Goal: Transaction & Acquisition: Purchase product/service

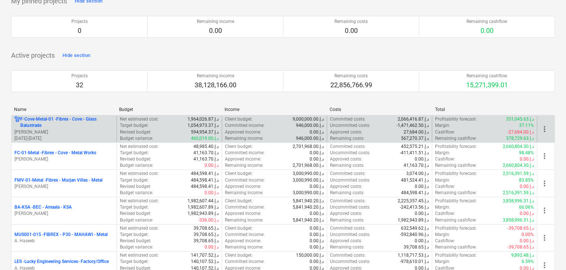
scroll to position [74, 0]
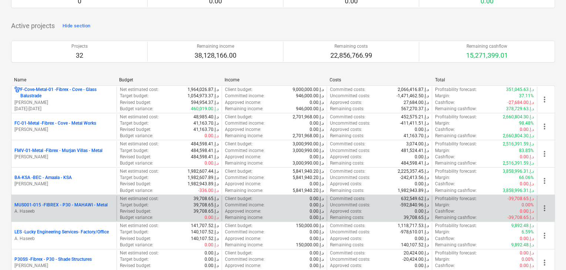
click at [83, 208] on p "A. Haseeb" at bounding box center [63, 211] width 99 height 6
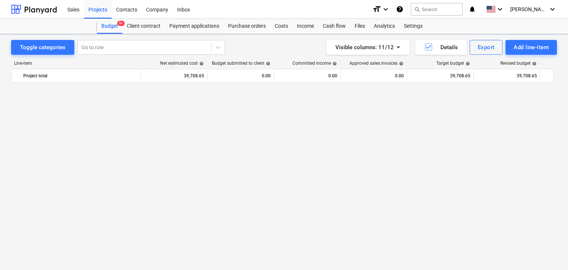
scroll to position [4353, 0]
click at [524, 51] on div "Add line-item" at bounding box center [531, 48] width 35 height 10
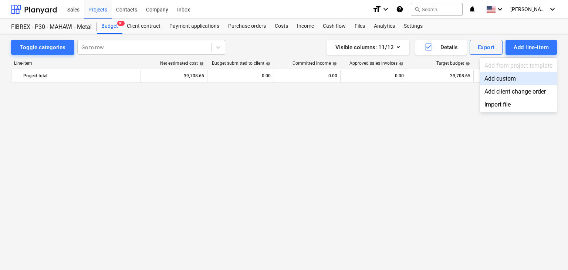
click at [508, 78] on div "Add custom" at bounding box center [518, 78] width 77 height 13
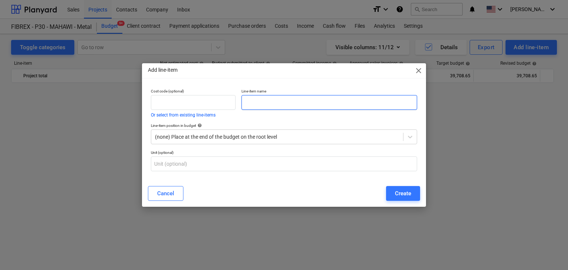
scroll to position [4353, 0]
click at [261, 98] on input "text" at bounding box center [330, 102] width 176 height 15
paste input "MDF SHEET 6MM THK X 4 X 8"
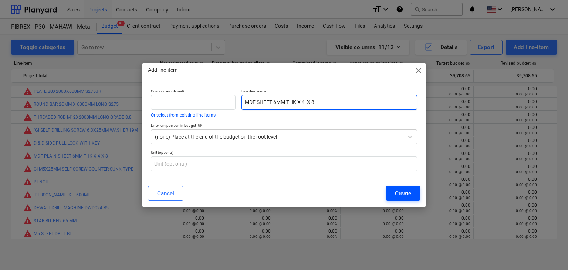
type input "MDF SHEET 6MM THK X 4 X 8"
click at [395, 192] on div "Create" at bounding box center [403, 194] width 16 height 10
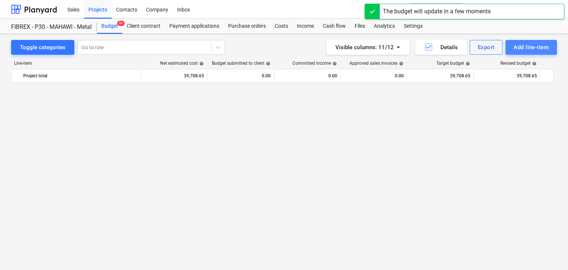
click at [512, 46] on button "Add line-item" at bounding box center [531, 47] width 51 height 15
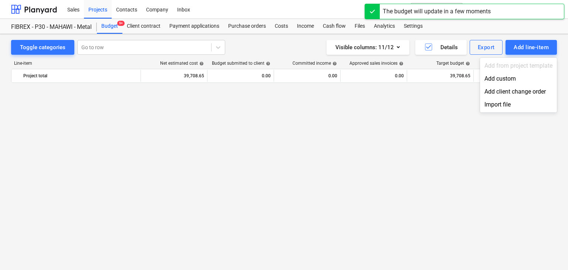
scroll to position [4353, 0]
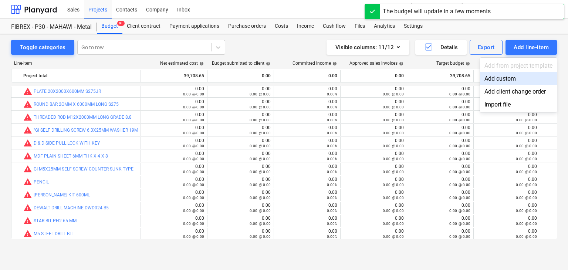
click at [489, 82] on div "Add custom" at bounding box center [518, 78] width 77 height 13
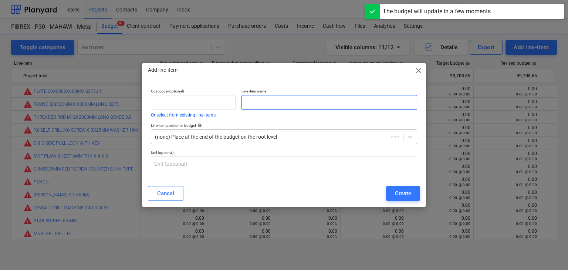
click at [251, 103] on input "text" at bounding box center [330, 102] width 176 height 15
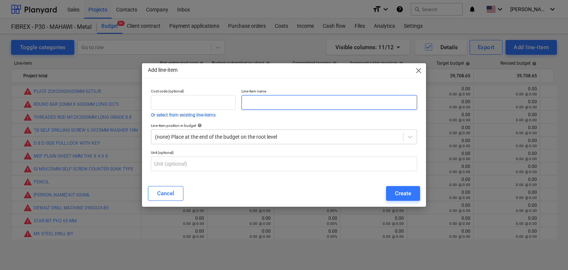
paste input "MARBLE HOLE BIT 10MM DIA X 100 MM"
type input "MARBLE HOLE BIT 10MM DIA X 100 MM"
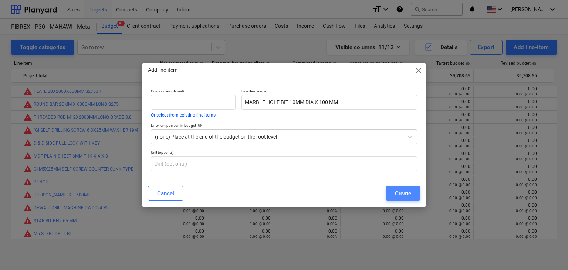
click at [410, 189] on div "Create" at bounding box center [403, 194] width 16 height 10
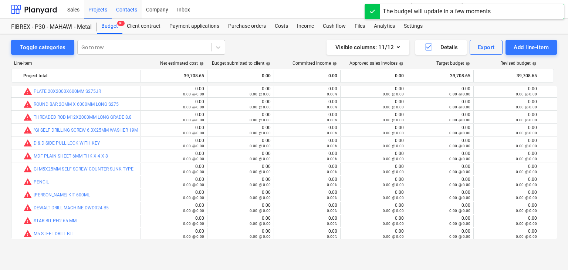
drag, startPoint x: 244, startPoint y: 26, endPoint x: 135, endPoint y: 9, distance: 110.2
click at [244, 26] on div "Purchase orders" at bounding box center [247, 26] width 47 height 15
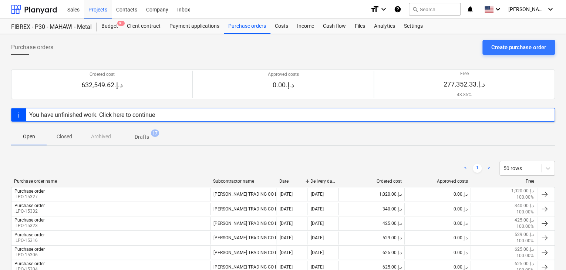
click at [508, 50] on div "Create purchase order" at bounding box center [518, 48] width 55 height 10
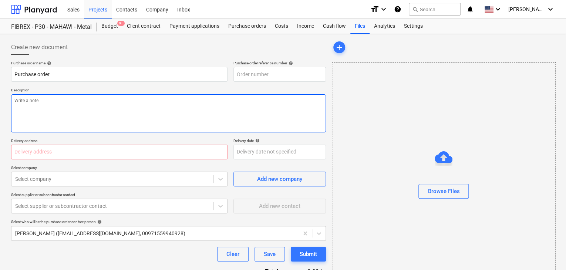
click at [277, 111] on textarea at bounding box center [168, 113] width 315 height 38
type textarea "x"
type input "MUS001-015-PO-272"
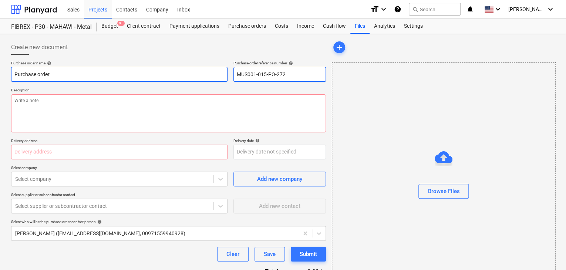
drag, startPoint x: 288, startPoint y: 76, endPoint x: 223, endPoint y: 74, distance: 65.2
click at [223, 74] on div "Purchase order name help Purchase order Purchase order reference number help MU…" at bounding box center [168, 71] width 315 height 21
type textarea "x"
type input "."
type textarea "x"
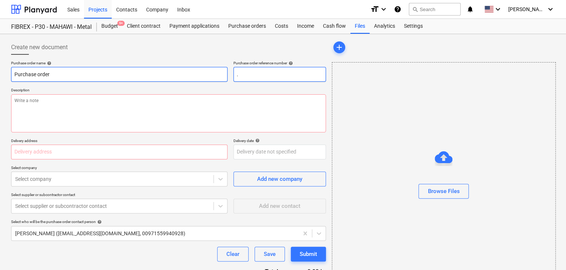
type input ".L"
type textarea "x"
type input ".LP"
type textarea "x"
type input ".LPO"
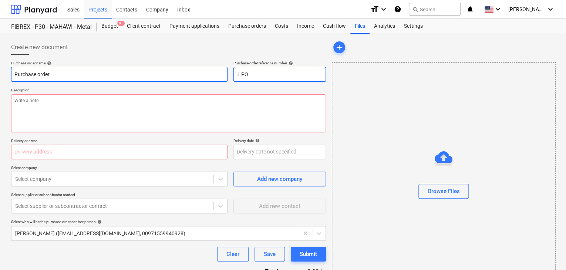
type textarea "x"
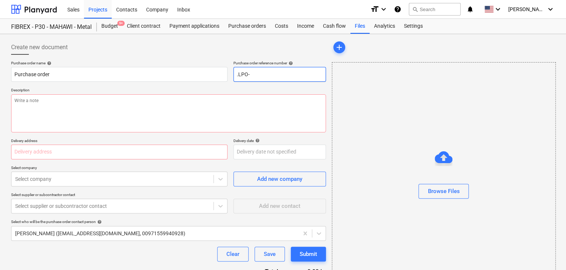
type input ".LPO-"
type textarea "x"
type input ".LPO-1"
type textarea "x"
type input ".LPO-15"
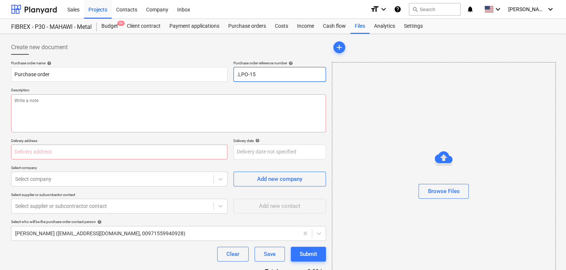
type textarea "x"
type input ".LPO-153"
type textarea "x"
type input ".LPO-1533"
type textarea "x"
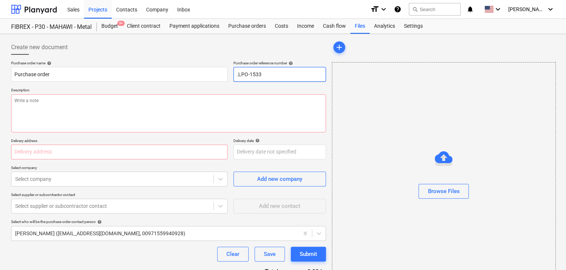
type input ".LPO-15336"
type textarea "x"
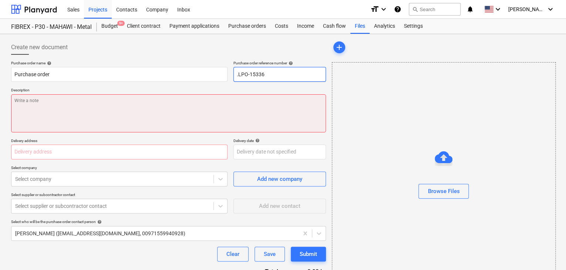
type input ".LPO-15336"
type textarea "x"
click at [58, 113] on textarea at bounding box center [168, 113] width 315 height 38
type textarea "1"
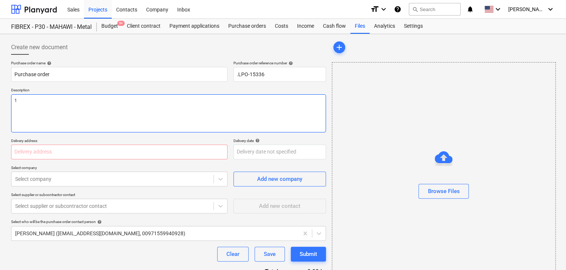
type textarea "x"
type textarea "19"
type textarea "x"
type textarea "19/"
type textarea "x"
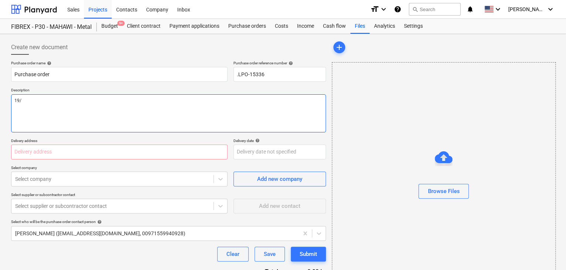
type textarea "19/A"
type textarea "x"
type textarea "19/AU"
type textarea "x"
type textarea "19/AUG"
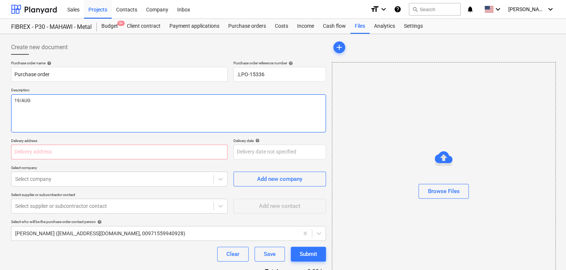
type textarea "x"
type textarea "19/AUG/"
type textarea "x"
type textarea "19/[DATE]"
type textarea "x"
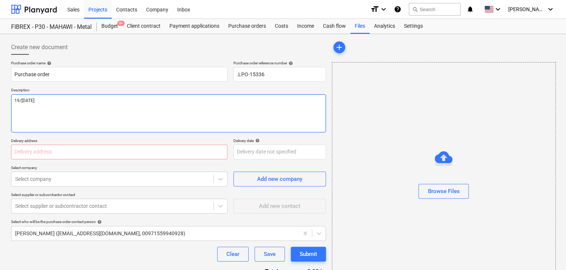
type textarea "[DATE]"
type textarea "x"
type textarea "[DATE]"
type textarea "x"
type textarea "[DATE]"
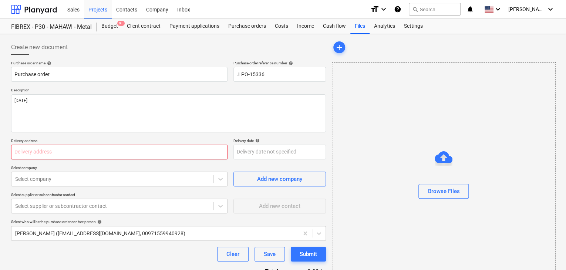
click at [42, 145] on input "text" at bounding box center [119, 152] width 216 height 15
type textarea "x"
type input "L"
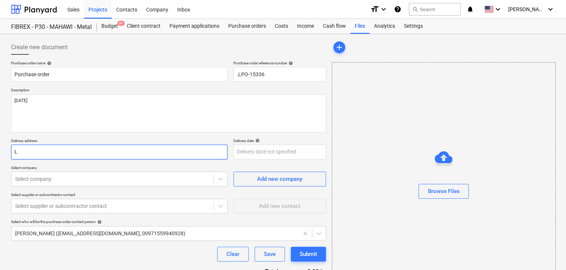
type textarea "x"
type input "LU"
type textarea "x"
type input "LUC"
type textarea "x"
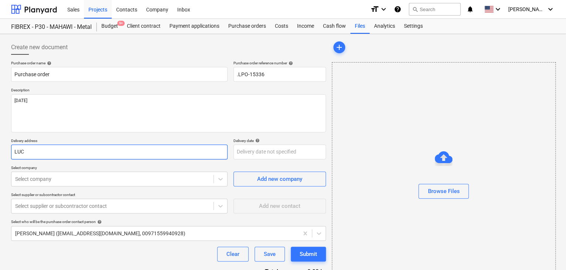
type input "LUCK"
type textarea "x"
type input "LUCKY"
type textarea "x"
type input "LUCKY"
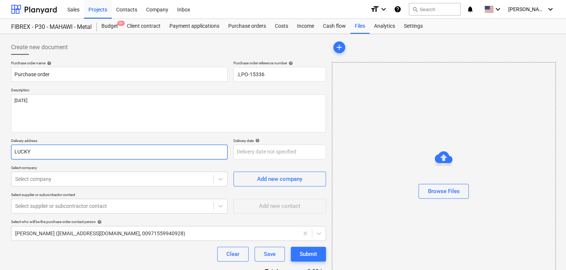
type textarea "x"
type input "LUCKY E"
type textarea "x"
type input "LUCKY EN"
type textarea "x"
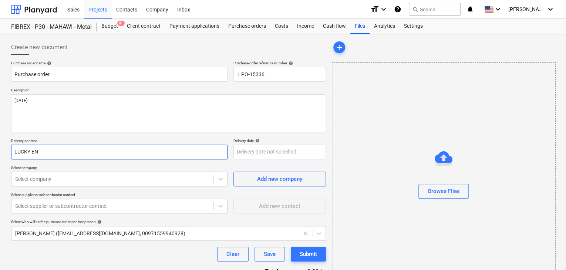
type input "LUCKY ENG"
type textarea "x"
type input "LUCKY ENGI"
type textarea "x"
type input "LUCKY ENGIN"
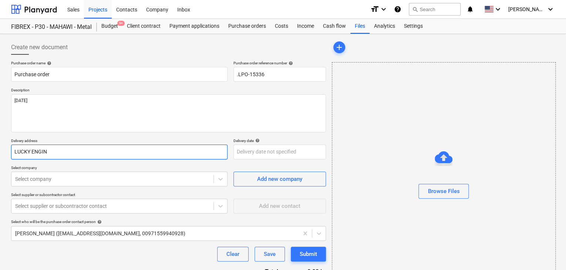
type textarea "x"
type input "LUCKY ENGINE"
type textarea "x"
type input "LUCKY ENGINEE"
type textarea "x"
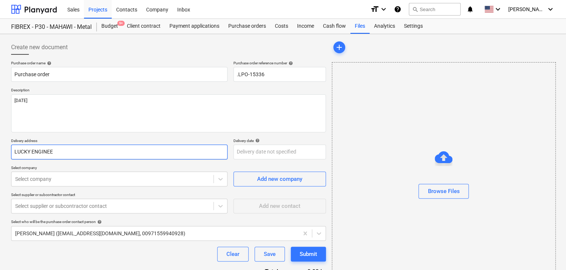
type input "LUCKY ENGINEER"
type textarea "x"
type input "LUCKY ENGINEERI"
type textarea "x"
type input "LUCKY ENGINEERIN"
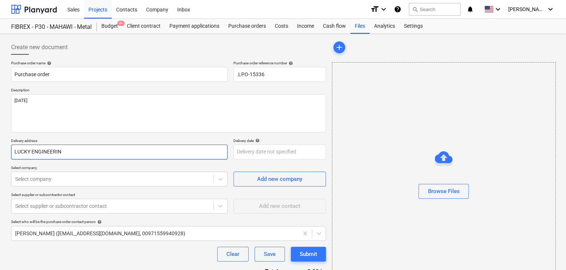
type textarea "x"
type input "LUCKY ENGINEERING"
type textarea "x"
type input "LUCKY ENGINEERING S"
type textarea "x"
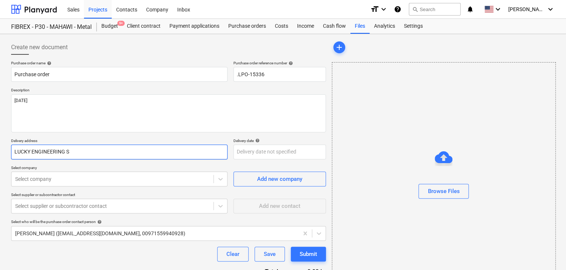
type input "LUCKY ENGINEERING SE"
type textarea "x"
type input "LUCKY ENGINEERING SER"
type textarea "x"
type input "LUCKY ENGINEERING SERV"
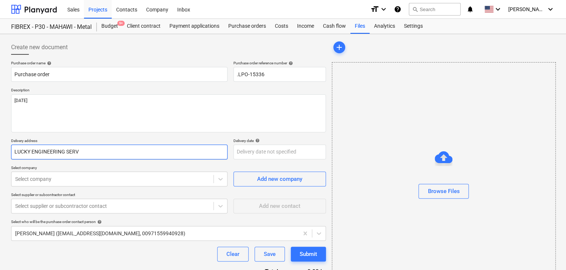
type textarea "x"
type input "LUCKY ENGINEERING SERVI"
type textarea "x"
type input "LUCKY ENGINEERING SERVIC"
type textarea "x"
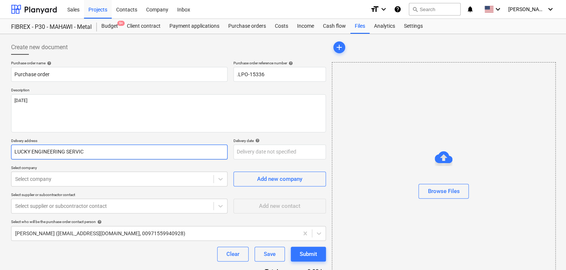
type input "LUCKY ENGINEERING SERVICE"
type textarea "x"
type input "LUCKY ENGINEERING SERVICES"
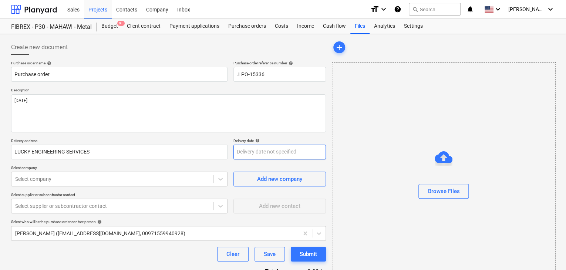
click at [254, 148] on body "Sales Projects Contacts Company Inbox format_size keyboard_arrow_down help sear…" at bounding box center [283, 135] width 566 height 270
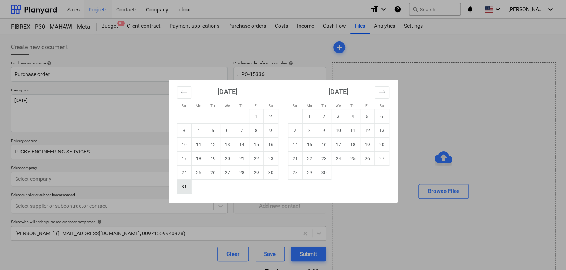
click at [185, 190] on td "31" at bounding box center [184, 187] width 14 height 14
type textarea "x"
type input "[DATE]"
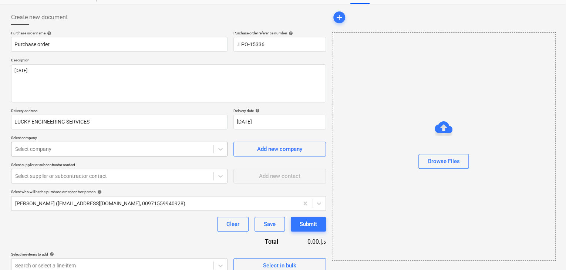
click at [112, 174] on body "Sales Projects Contacts Company Inbox format_size keyboard_arrow_down help sear…" at bounding box center [283, 105] width 566 height 270
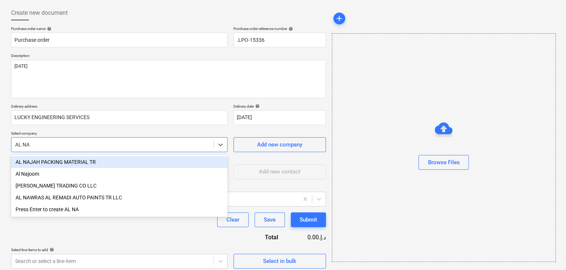
type input "AL NAS"
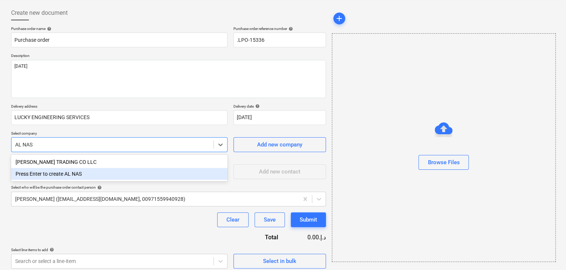
click at [105, 168] on div "Press Enter to create AL NAS" at bounding box center [119, 174] width 216 height 12
type textarea "x"
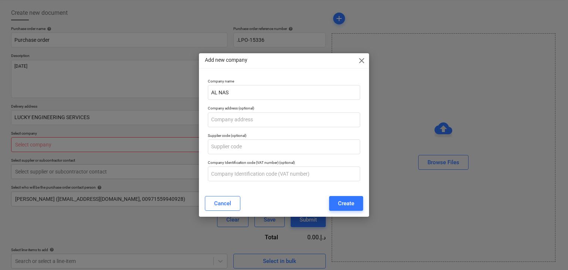
click at [366, 57] on span "close" at bounding box center [361, 60] width 9 height 9
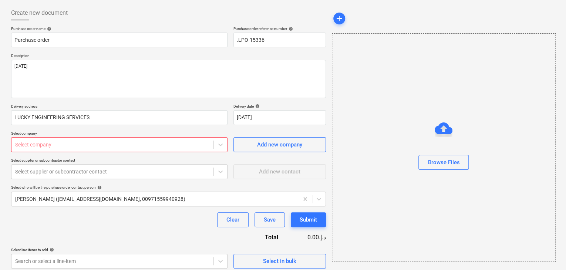
click at [75, 150] on div "Select company" at bounding box center [119, 144] width 216 height 15
type textarea "x"
click at [80, 132] on p "Select company" at bounding box center [119, 134] width 216 height 6
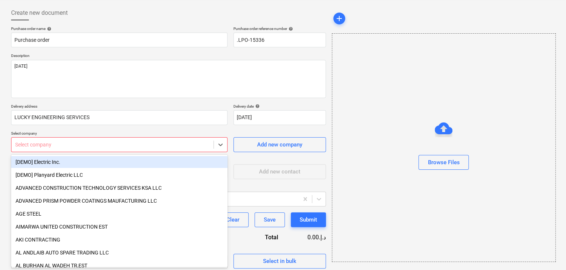
click at [70, 146] on div at bounding box center [112, 144] width 195 height 7
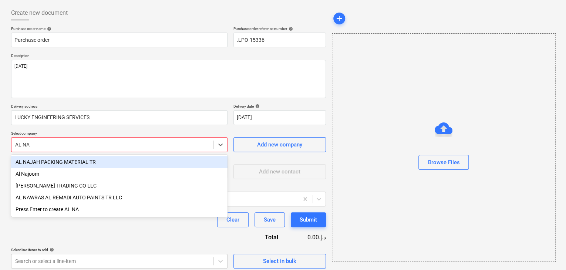
type input "AL NAS"
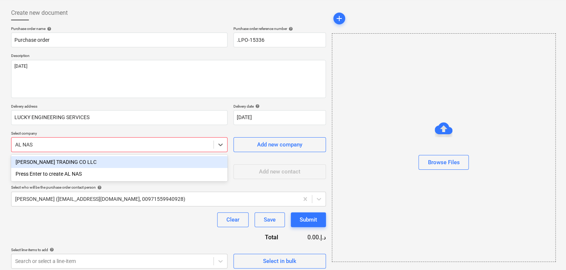
click at [65, 162] on div "[PERSON_NAME] TRADING CO LLC" at bounding box center [119, 162] width 216 height 12
type textarea "x"
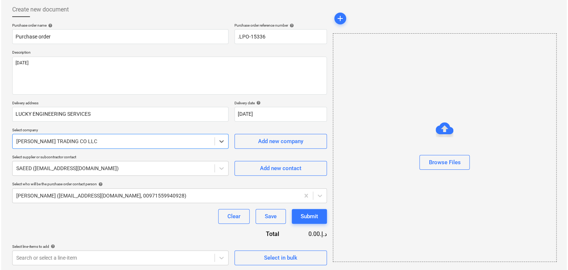
scroll to position [38, 0]
click at [299, 249] on div "Select in bulk" at bounding box center [279, 253] width 93 height 21
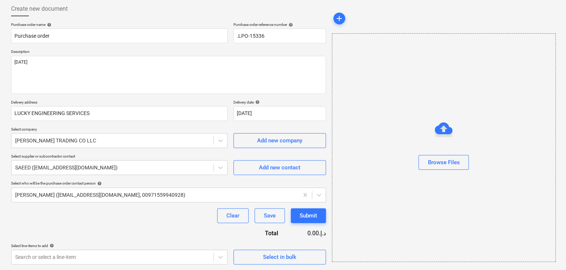
click at [285, 264] on div "Create new document Purchase order name help Purchase order Purchase order refe…" at bounding box center [168, 133] width 321 height 269
click at [293, 254] on div "Select in bulk" at bounding box center [279, 257] width 33 height 10
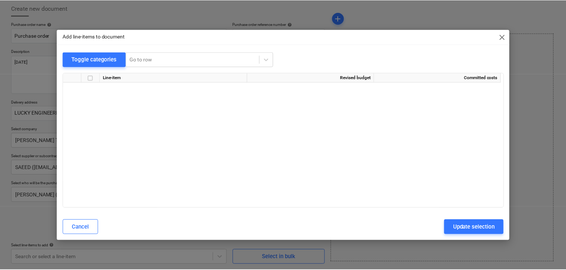
scroll to position [3122, 0]
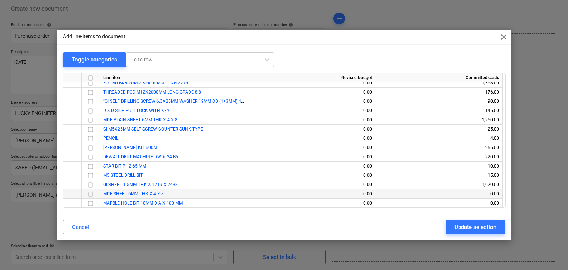
click at [90, 195] on input "checkbox" at bounding box center [90, 194] width 9 height 9
click at [89, 201] on input "checkbox" at bounding box center [90, 203] width 9 height 9
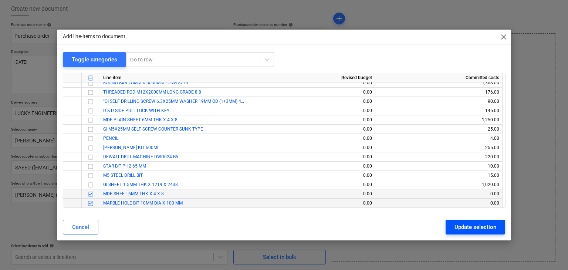
click at [477, 230] on div "Update selection" at bounding box center [476, 227] width 42 height 10
type textarea "x"
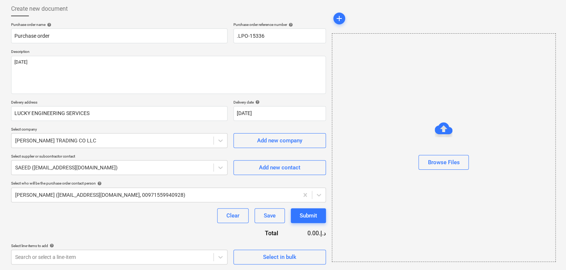
scroll to position [117, 0]
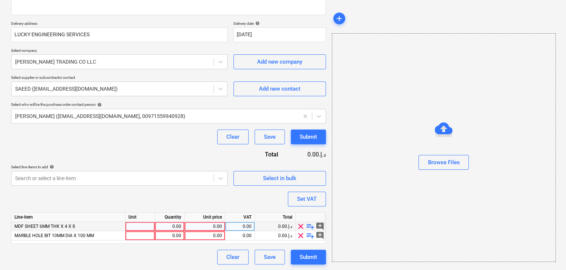
click at [132, 224] on div at bounding box center [140, 226] width 30 height 9
type input "NOS"
type textarea "x"
drag, startPoint x: 159, startPoint y: 223, endPoint x: 169, endPoint y: 223, distance: 9.6
click at [169, 223] on div "0.00" at bounding box center [169, 226] width 23 height 9
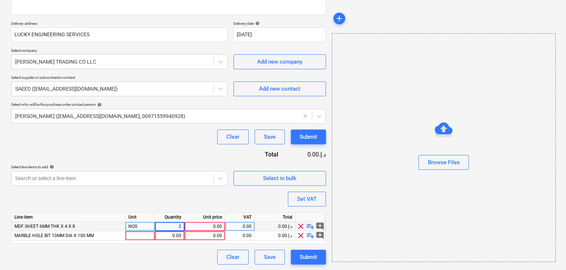
type input "25"
type textarea "x"
click at [149, 233] on div at bounding box center [140, 235] width 30 height 9
type input "NOS"
type textarea "x"
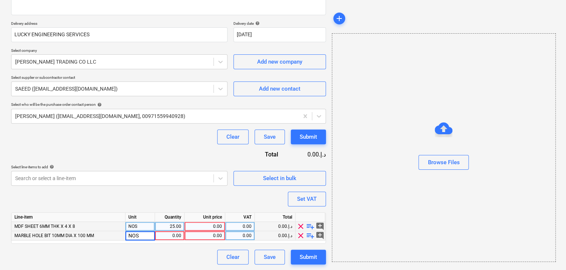
click at [175, 233] on div "0.00" at bounding box center [169, 235] width 23 height 9
type input "10"
type textarea "x"
click at [387, 221] on div "Browse Files" at bounding box center [444, 147] width 224 height 229
click at [205, 228] on div "0.00" at bounding box center [205, 226] width 34 height 9
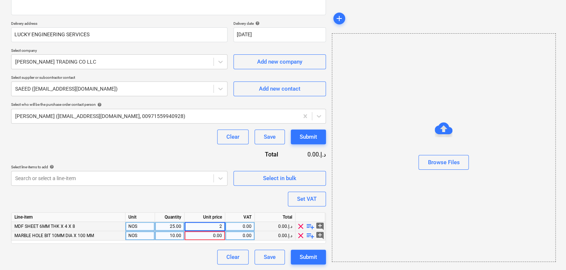
type input "25"
click at [390, 183] on div "Browse Files" at bounding box center [444, 147] width 224 height 229
click at [298, 233] on span "clear" at bounding box center [300, 235] width 9 height 9
type textarea "x"
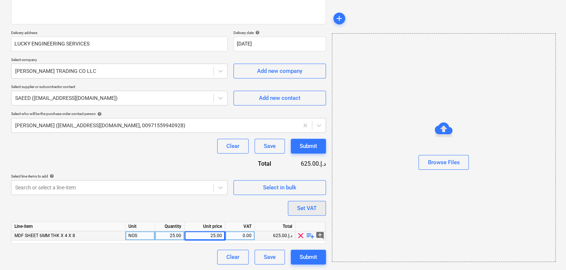
click at [302, 211] on div "Set VAT" at bounding box center [307, 209] width 20 height 10
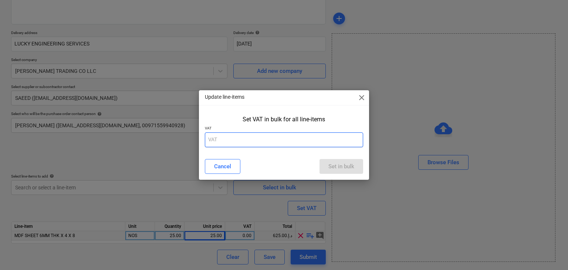
click at [260, 140] on input "text" at bounding box center [284, 139] width 159 height 15
type input "5"
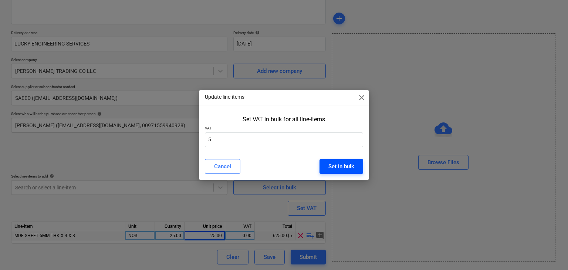
click at [336, 162] on div "Set in bulk" at bounding box center [342, 167] width 26 height 10
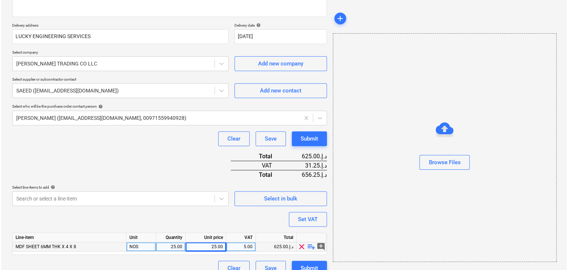
scroll to position [127, 0]
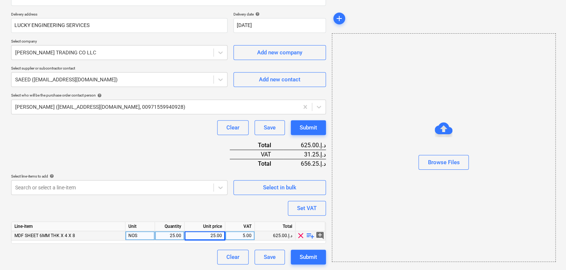
click at [300, 265] on div "Create new document Purchase order name help Purchase order Purchase order refe…" at bounding box center [168, 88] width 321 height 357
click at [303, 259] on div "Submit" at bounding box center [308, 257] width 17 height 10
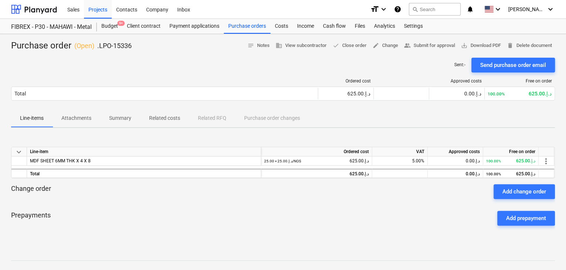
click at [489, 38] on div "Purchase order ( Open ) .LPO-15336 notes Notes business View subcontractor done…" at bounding box center [283, 194] width 566 height 321
click at [478, 47] on span "save_alt Download PDF" at bounding box center [481, 45] width 40 height 9
click at [246, 30] on div "Purchase orders" at bounding box center [247, 26] width 47 height 15
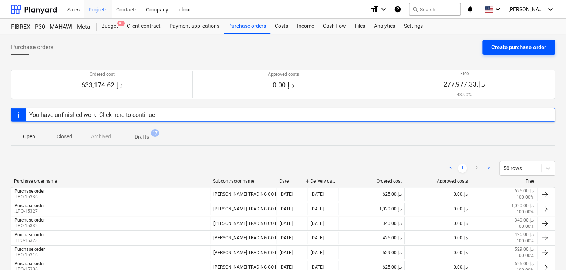
click at [516, 47] on div "Create purchase order" at bounding box center [518, 48] width 55 height 10
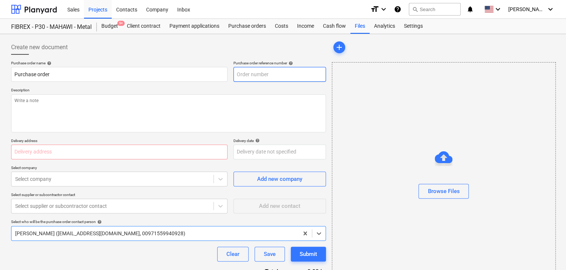
type textarea "x"
type input "MUS001-015-PO-273"
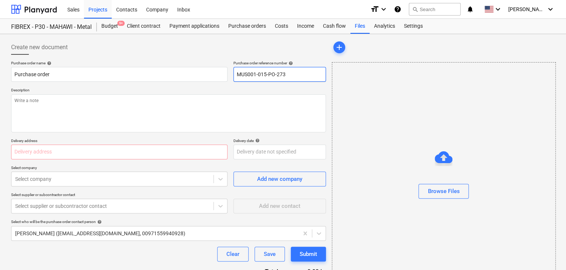
click at [258, 78] on input "MUS001-015-PO-273" at bounding box center [279, 74] width 93 height 15
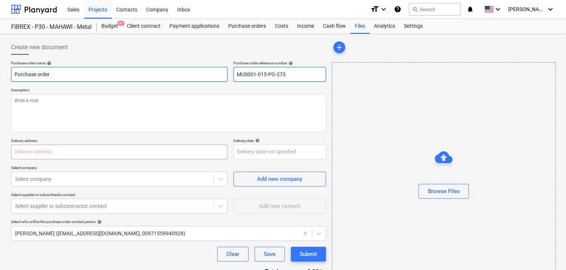
drag, startPoint x: 302, startPoint y: 73, endPoint x: 199, endPoint y: 68, distance: 103.8
click at [199, 68] on div "Purchase order name help Purchase order Purchase order reference number help MU…" at bounding box center [168, 71] width 315 height 21
type textarea "x"
type input "."
type textarea "x"
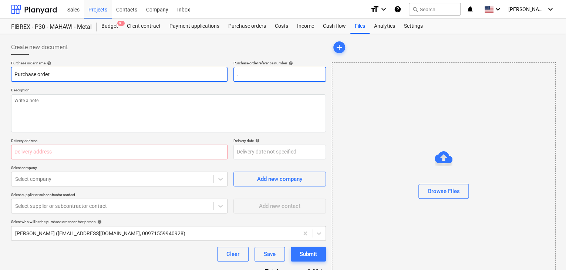
type input ".L"
type textarea "x"
type input ".LP"
type textarea "x"
type input ".LPO"
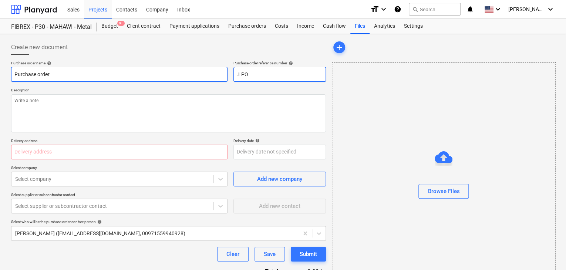
type textarea "x"
type input ".LPO-"
type textarea "x"
type input ".LPO-1"
type textarea "x"
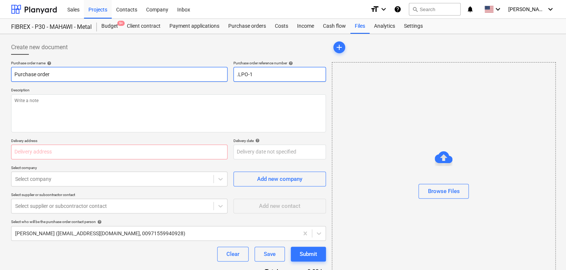
type input ".LPO-15"
type textarea "x"
type input ".LPO-153"
type textarea "x"
type input ".LPO-1533"
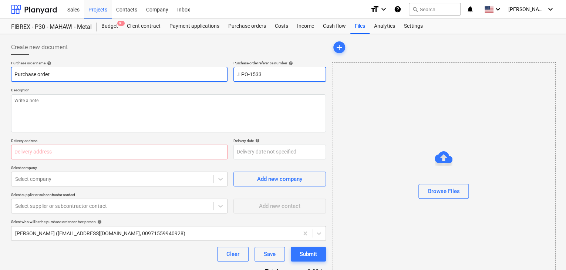
type textarea "x"
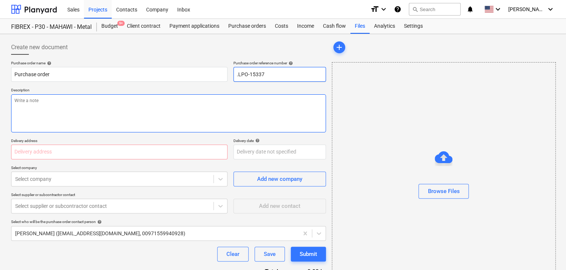
type input ".LPO-15337"
click at [115, 115] on textarea at bounding box center [168, 113] width 315 height 38
type textarea "x"
type textarea "1"
type textarea "x"
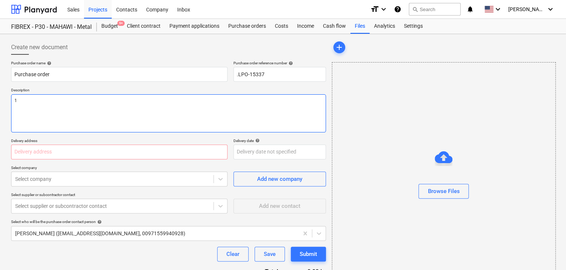
type textarea "19"
type textarea "x"
type textarea "19/"
type textarea "x"
type textarea "19/a"
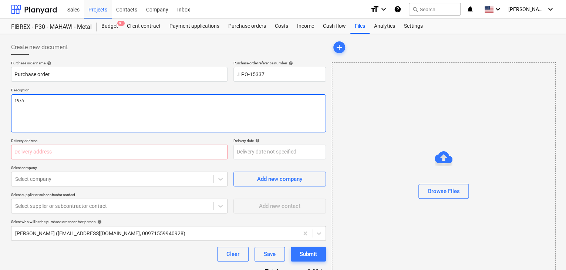
type textarea "x"
type textarea "19/au"
type textarea "x"
type textarea "19/aug"
type textarea "x"
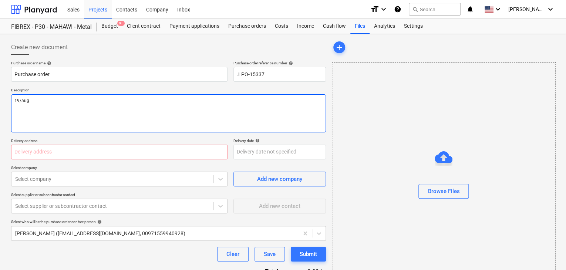
type textarea "19/aug/"
type textarea "x"
type textarea "19/[DATE]"
type textarea "x"
type textarea "[DATE]"
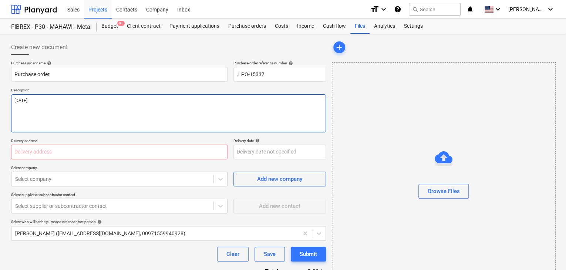
type textarea "x"
type textarea "[DATE]"
type textarea "x"
type textarea "[DATE]"
click at [94, 145] on input "text" at bounding box center [119, 152] width 216 height 15
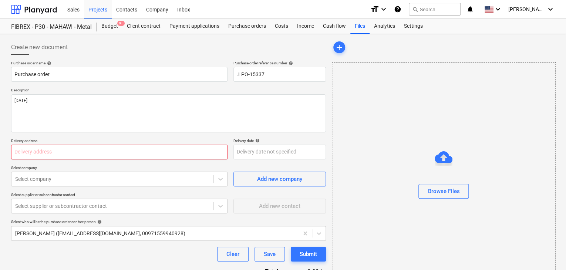
type textarea "x"
type input "L"
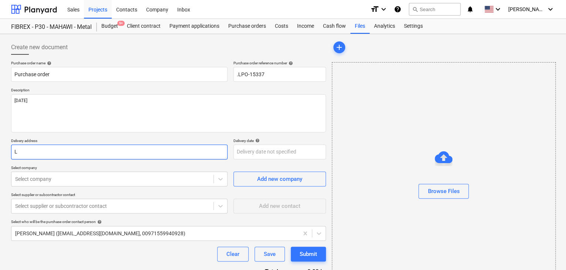
type textarea "x"
type input "LU"
type textarea "x"
type input "LUC"
type textarea "x"
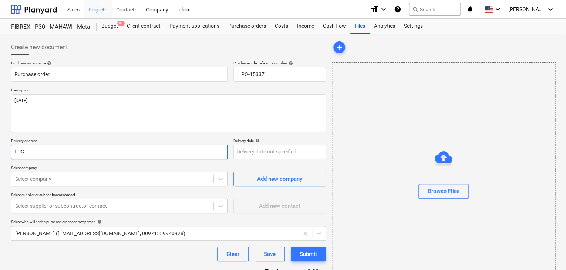
type input "LUCK"
type textarea "x"
type input "LUCKY"
type textarea "x"
type input "LUCKY"
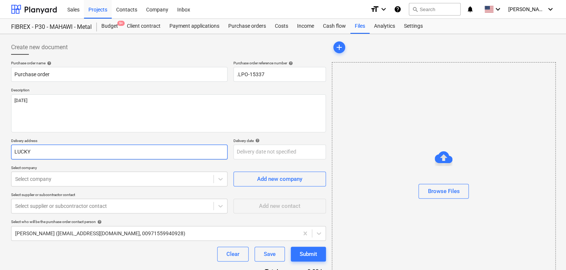
type textarea "x"
type input "LUCKY EN"
type textarea "x"
type input "LUCKY ENG"
type textarea "x"
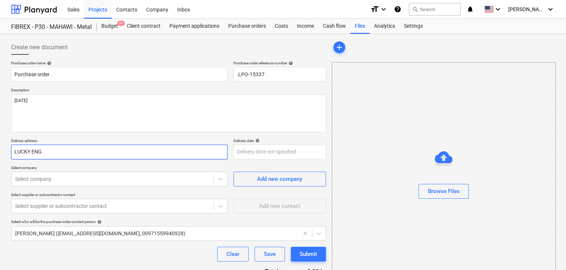
type input "LUCKY ENGI"
type textarea "x"
type input "LUCKY ENGIN"
type textarea "x"
type input "LUCKY ENGINE"
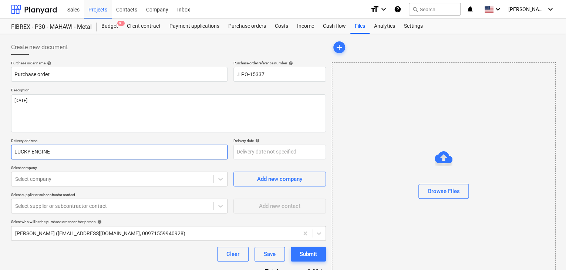
type textarea "x"
type input "LUCKY ENGINEE"
type textarea "x"
type input "LUCKY ENGINEER"
type textarea "x"
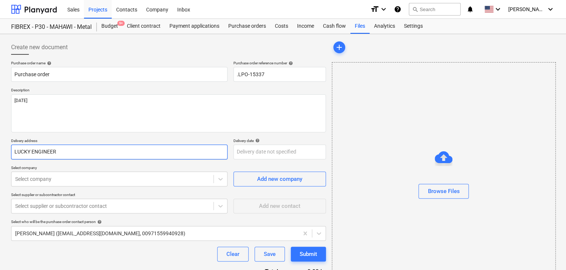
type input "LUCKY ENGINEERI"
type textarea "x"
type input "LUCKY ENGINEERIN"
type textarea "x"
type input "LUCKY ENGINEERING"
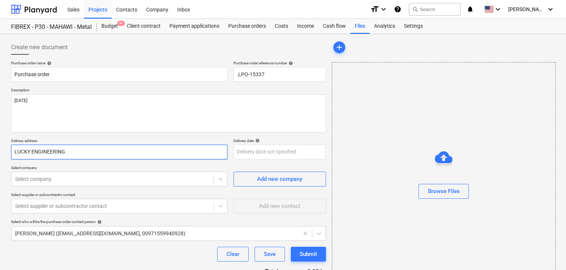
type textarea "x"
type input "LUCKY ENGINEERING"
type textarea "x"
type input "LUCKY ENGINEERING S"
type textarea "x"
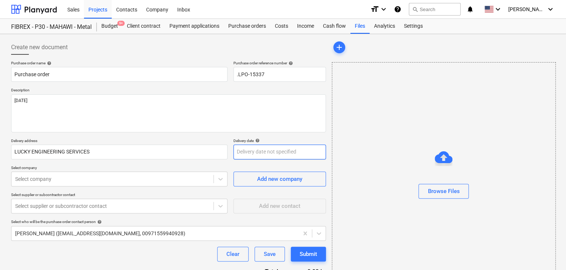
click at [252, 148] on body "Sales Projects Contacts Company Inbox format_size keyboard_arrow_down help sear…" at bounding box center [283, 135] width 566 height 270
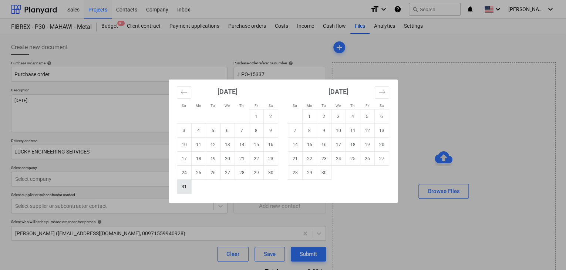
click at [188, 185] on td "31" at bounding box center [184, 187] width 14 height 14
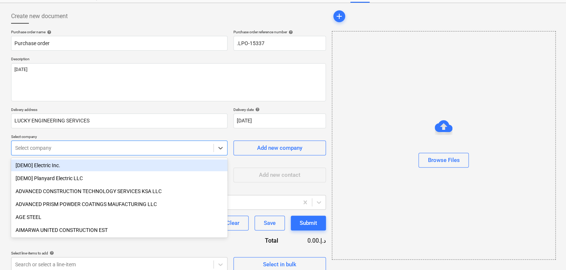
click at [64, 179] on body "Sales Projects Contacts Company Inbox format_size keyboard_arrow_down help sear…" at bounding box center [283, 104] width 566 height 270
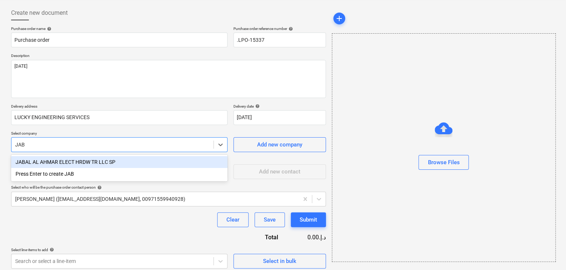
click at [138, 165] on div "JABAL AL AHMAR ELECT HRDW TR LLC SP" at bounding box center [119, 162] width 216 height 12
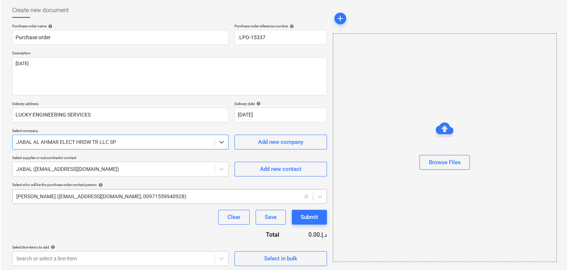
scroll to position [38, 0]
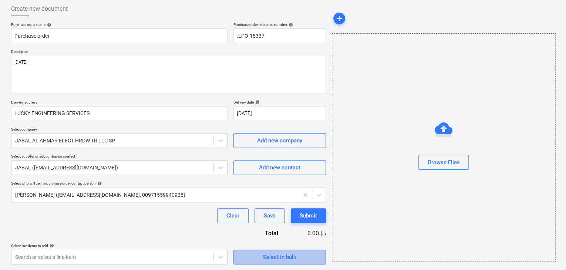
click at [268, 258] on div "Select in bulk" at bounding box center [279, 257] width 33 height 10
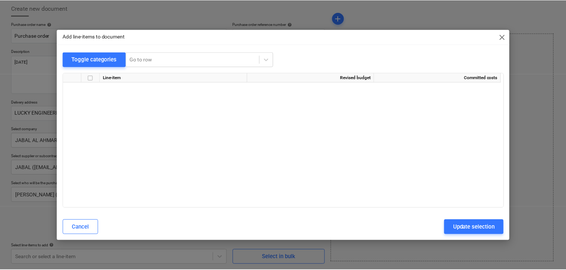
scroll to position [3122, 0]
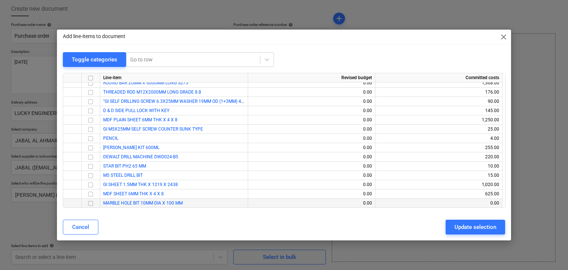
click at [90, 201] on input "checkbox" at bounding box center [90, 203] width 9 height 9
click at [459, 223] on div "Update selection" at bounding box center [476, 227] width 42 height 10
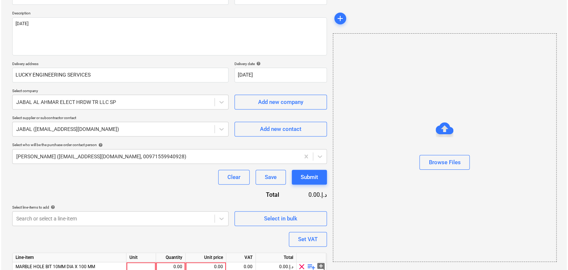
scroll to position [108, 0]
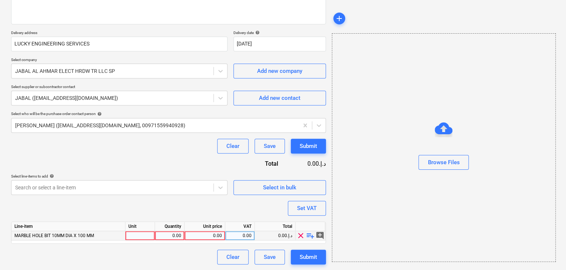
click at [141, 235] on div at bounding box center [140, 235] width 30 height 9
click at [166, 233] on div "0.00" at bounding box center [169, 235] width 23 height 9
click at [197, 233] on div "0.00" at bounding box center [205, 235] width 34 height 9
click at [345, 218] on div "Browse Files" at bounding box center [444, 147] width 224 height 229
click at [312, 206] on div "Set VAT" at bounding box center [307, 209] width 20 height 10
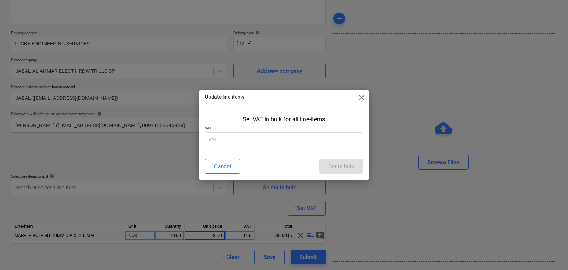
click at [240, 153] on div "Update line-items close Set VAT in bulk for all line-items VAT Cancel Set in bu…" at bounding box center [284, 134] width 171 height 89
click at [240, 138] on input "text" at bounding box center [284, 139] width 159 height 15
click at [356, 157] on div "Cancel Set in bulk" at bounding box center [285, 166] width 168 height 21
click at [346, 164] on div "Set in bulk" at bounding box center [342, 167] width 26 height 10
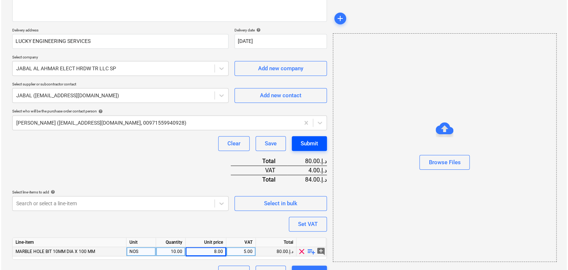
scroll to position [127, 0]
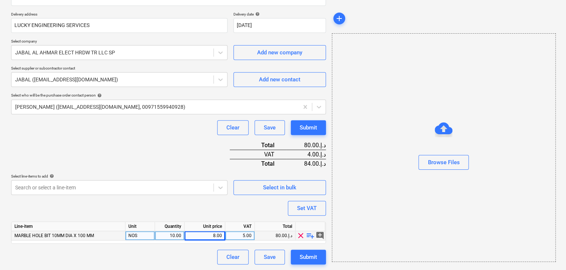
click at [305, 264] on button "Submit" at bounding box center [308, 257] width 35 height 15
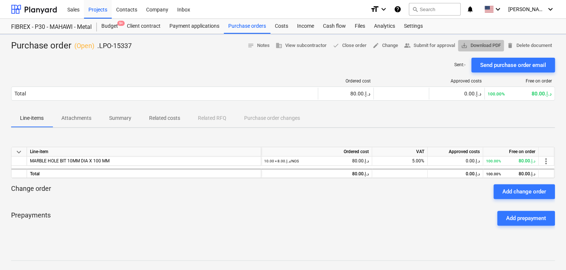
click at [484, 47] on span "save_alt Download PDF" at bounding box center [481, 45] width 40 height 9
click at [112, 23] on div "Budget 9+" at bounding box center [110, 26] width 26 height 15
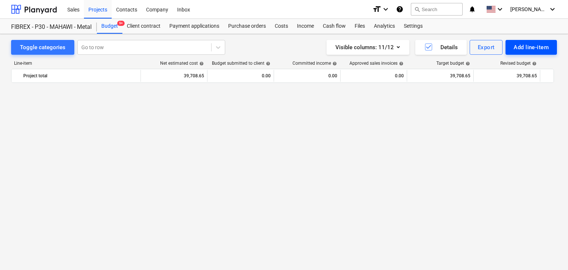
scroll to position [4353, 0]
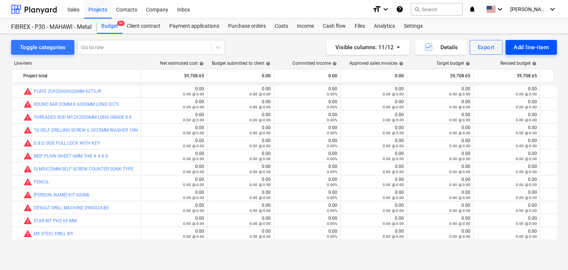
click at [521, 46] on div "Add line-item" at bounding box center [531, 48] width 35 height 10
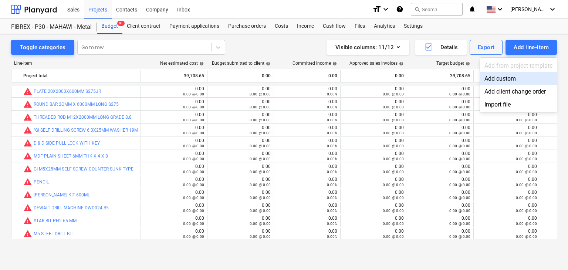
click at [510, 77] on div "Add custom" at bounding box center [518, 78] width 77 height 13
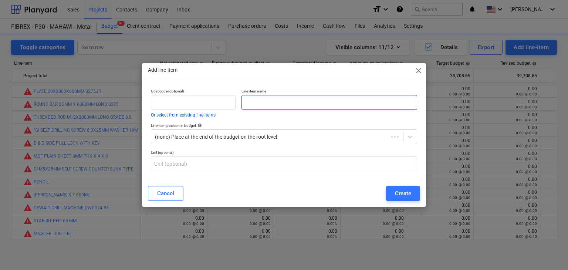
click at [287, 106] on input "text" at bounding box center [330, 102] width 176 height 15
paste input "SELF TAPING SCREW 1 INCH X 10"
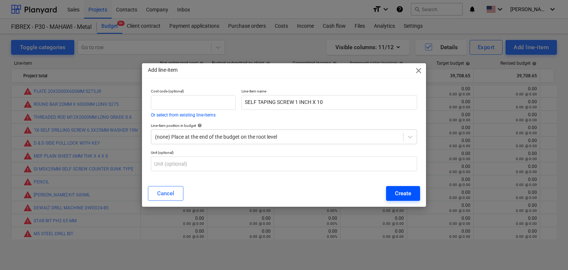
click at [415, 189] on button "Create" at bounding box center [403, 193] width 34 height 15
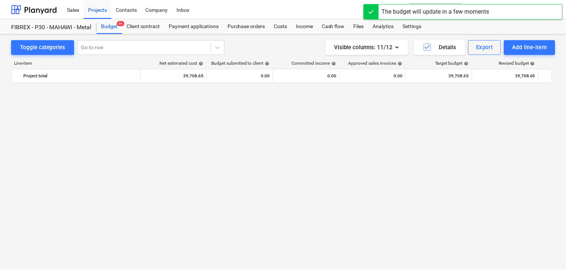
scroll to position [4353, 0]
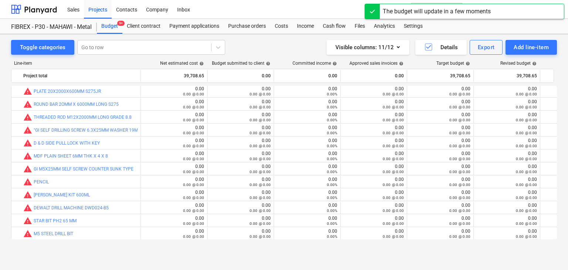
click at [239, 18] on div "Sales Projects Contacts Company Inbox" at bounding box center [215, 9] width 304 height 19
click at [239, 27] on div "Purchase orders" at bounding box center [247, 26] width 47 height 15
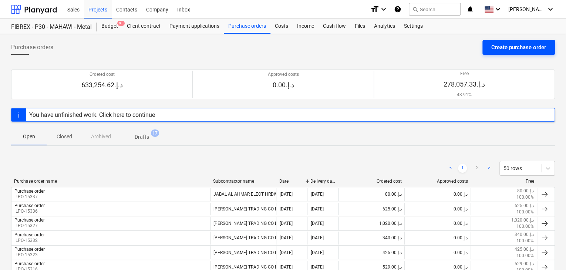
click at [499, 48] on div "Create purchase order" at bounding box center [518, 48] width 55 height 10
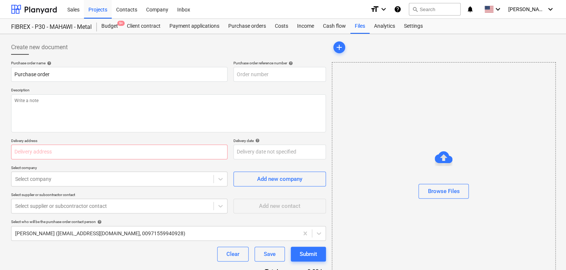
click at [246, 91] on p "Description" at bounding box center [168, 91] width 315 height 6
drag, startPoint x: 302, startPoint y: 75, endPoint x: 228, endPoint y: 71, distance: 73.7
click at [228, 71] on div "Purchase order name help Purchase order Purchase order reference number help MU…" at bounding box center [168, 71] width 315 height 21
click at [95, 102] on textarea at bounding box center [168, 113] width 315 height 38
click at [46, 142] on p "Delivery address" at bounding box center [119, 141] width 216 height 6
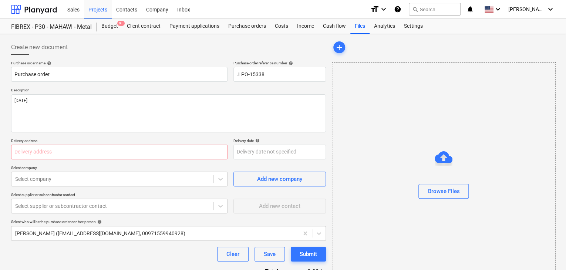
click at [37, 159] on div "Purchase order name help Purchase order Purchase order reference number help .L…" at bounding box center [168, 182] width 315 height 242
click at [38, 156] on input "text" at bounding box center [119, 152] width 216 height 15
click at [243, 148] on body "Sales Projects Contacts Company Inbox format_size keyboard_arrow_down help sear…" at bounding box center [283, 135] width 566 height 270
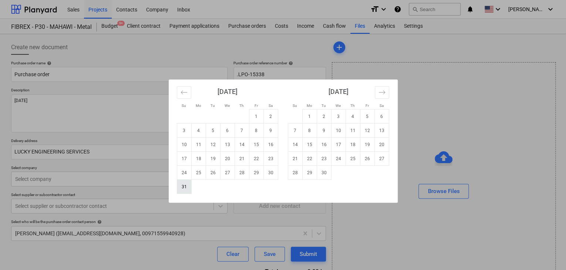
click at [182, 188] on td "31" at bounding box center [184, 187] width 14 height 14
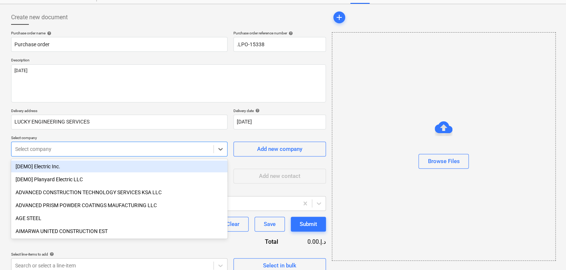
click at [86, 179] on body "Sales Projects Contacts Company Inbox format_size keyboard_arrow_down help sear…" at bounding box center [283, 105] width 566 height 270
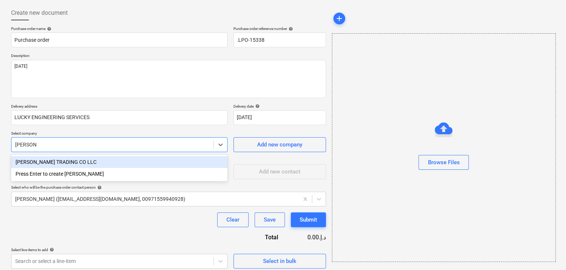
click at [75, 163] on div "[PERSON_NAME] TRADING CO LLC" at bounding box center [119, 162] width 216 height 12
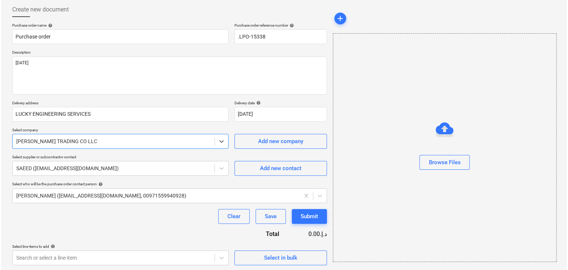
scroll to position [38, 0]
click at [264, 255] on div "Select in bulk" at bounding box center [279, 257] width 33 height 10
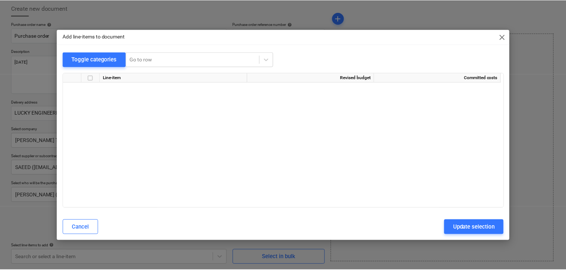
scroll to position [3131, 0]
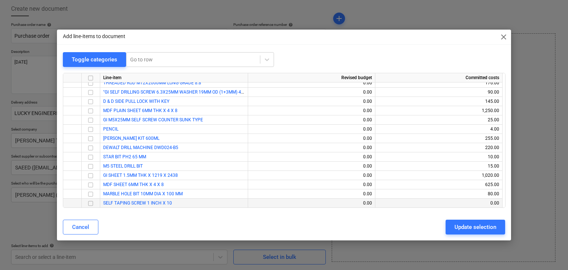
click at [90, 202] on input "checkbox" at bounding box center [90, 203] width 9 height 9
click at [483, 230] on div "Update selection" at bounding box center [476, 227] width 42 height 10
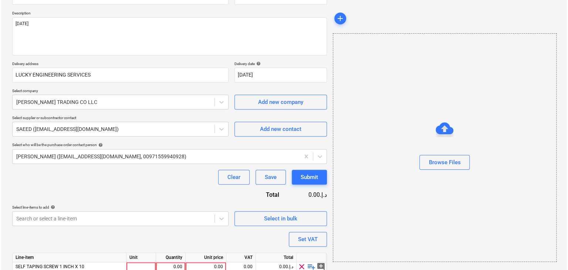
scroll to position [108, 0]
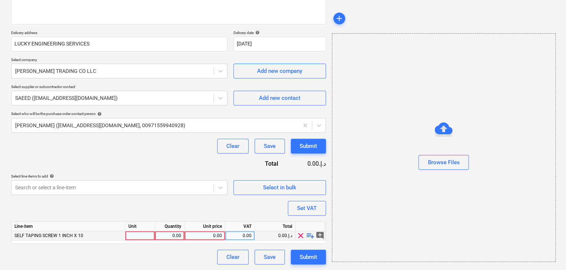
click at [142, 231] on div at bounding box center [140, 235] width 30 height 9
click at [166, 237] on div "0.00" at bounding box center [169, 235] width 23 height 9
click at [214, 234] on div "0.00" at bounding box center [205, 235] width 34 height 9
click at [443, 233] on div "Browse Files" at bounding box center [444, 147] width 224 height 229
click at [306, 205] on div "Set VAT" at bounding box center [307, 209] width 20 height 10
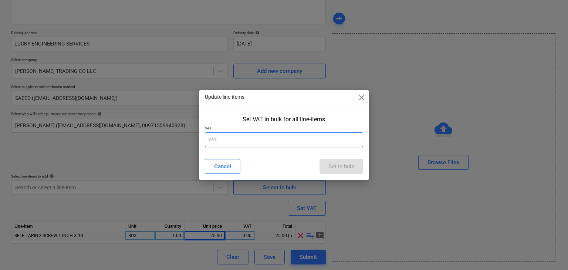
click at [251, 135] on input "text" at bounding box center [284, 139] width 159 height 15
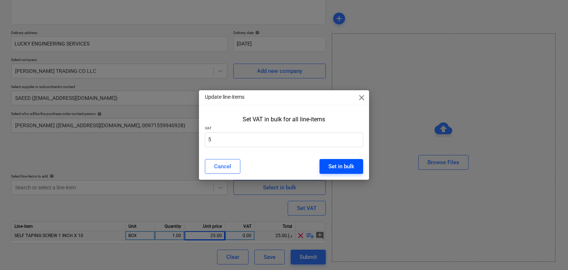
click at [351, 165] on div "Set in bulk" at bounding box center [342, 167] width 26 height 10
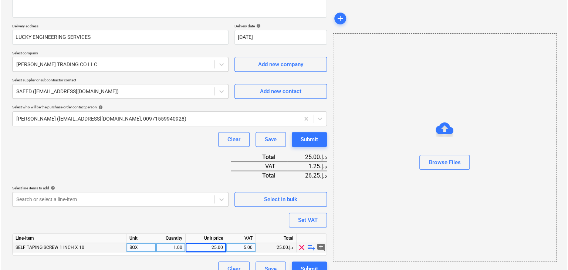
scroll to position [127, 0]
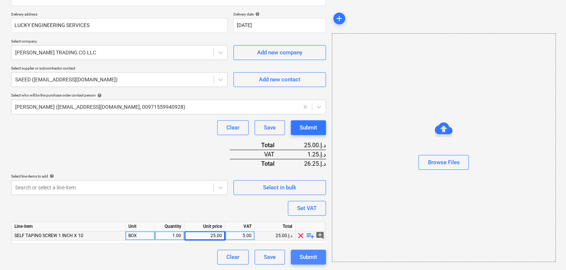
click at [302, 256] on div "Submit" at bounding box center [308, 257] width 17 height 10
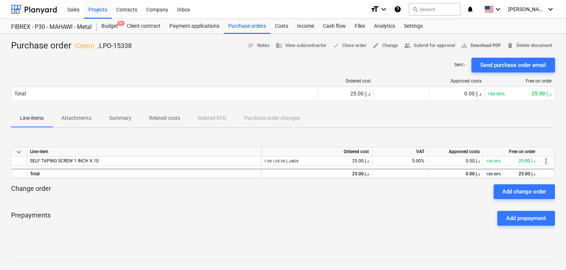
click at [474, 44] on span "save_alt Download PDF" at bounding box center [481, 45] width 40 height 9
